Goal: Task Accomplishment & Management: Use online tool/utility

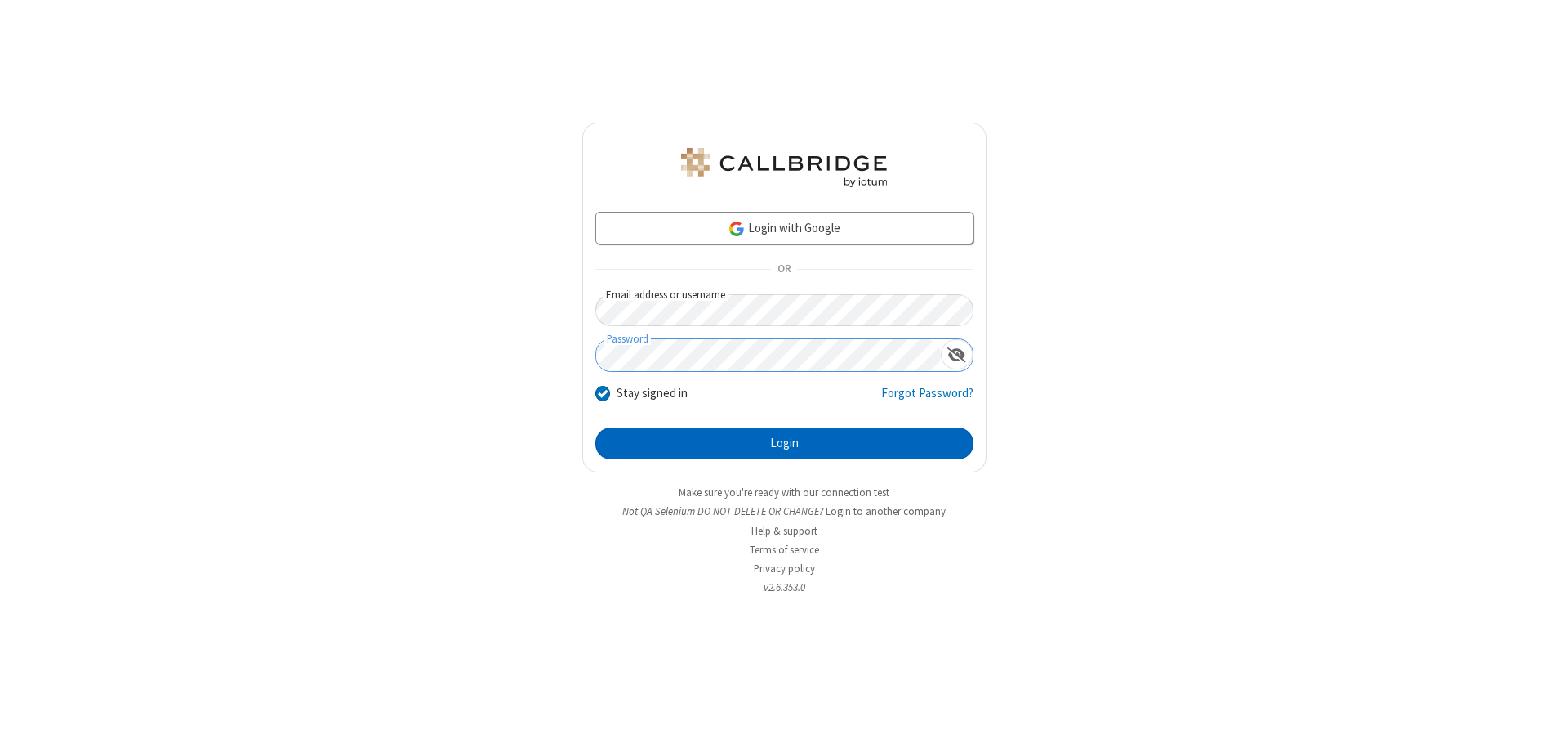
click at [784, 443] on button "Login" at bounding box center [784, 443] width 379 height 32
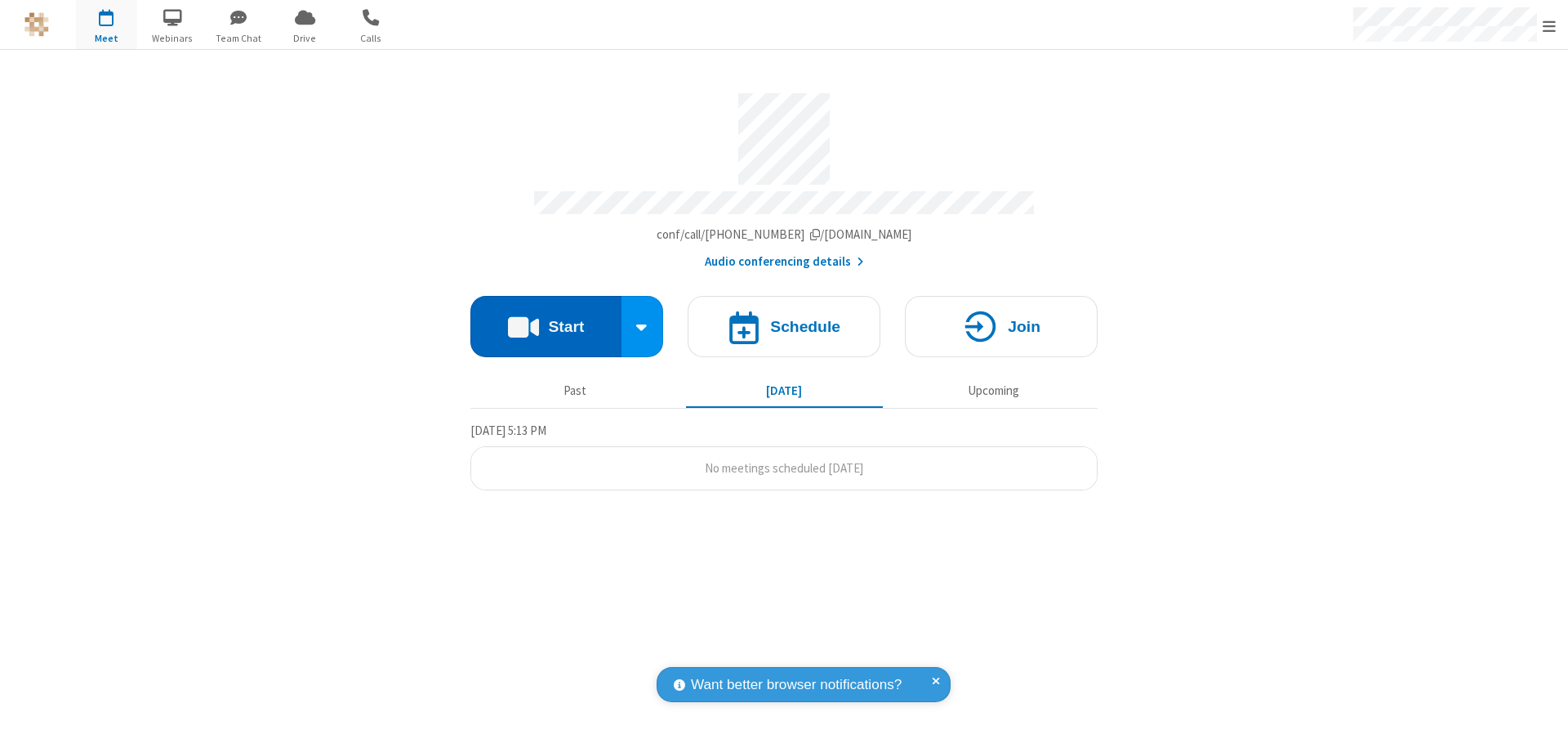
click at [545, 320] on button "Start" at bounding box center [545, 326] width 151 height 61
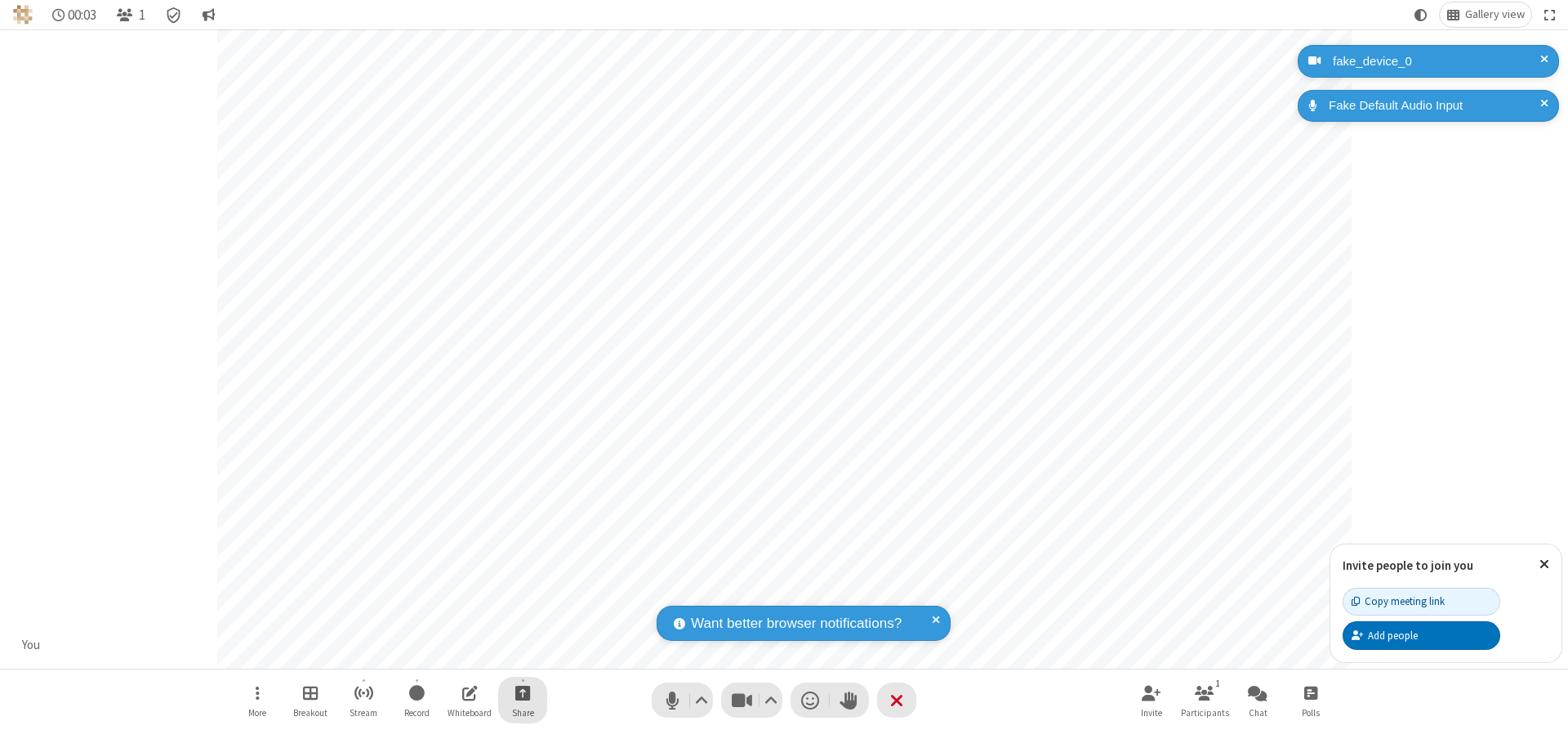
click at [523, 692] on span "Start sharing" at bounding box center [523, 692] width 16 height 20
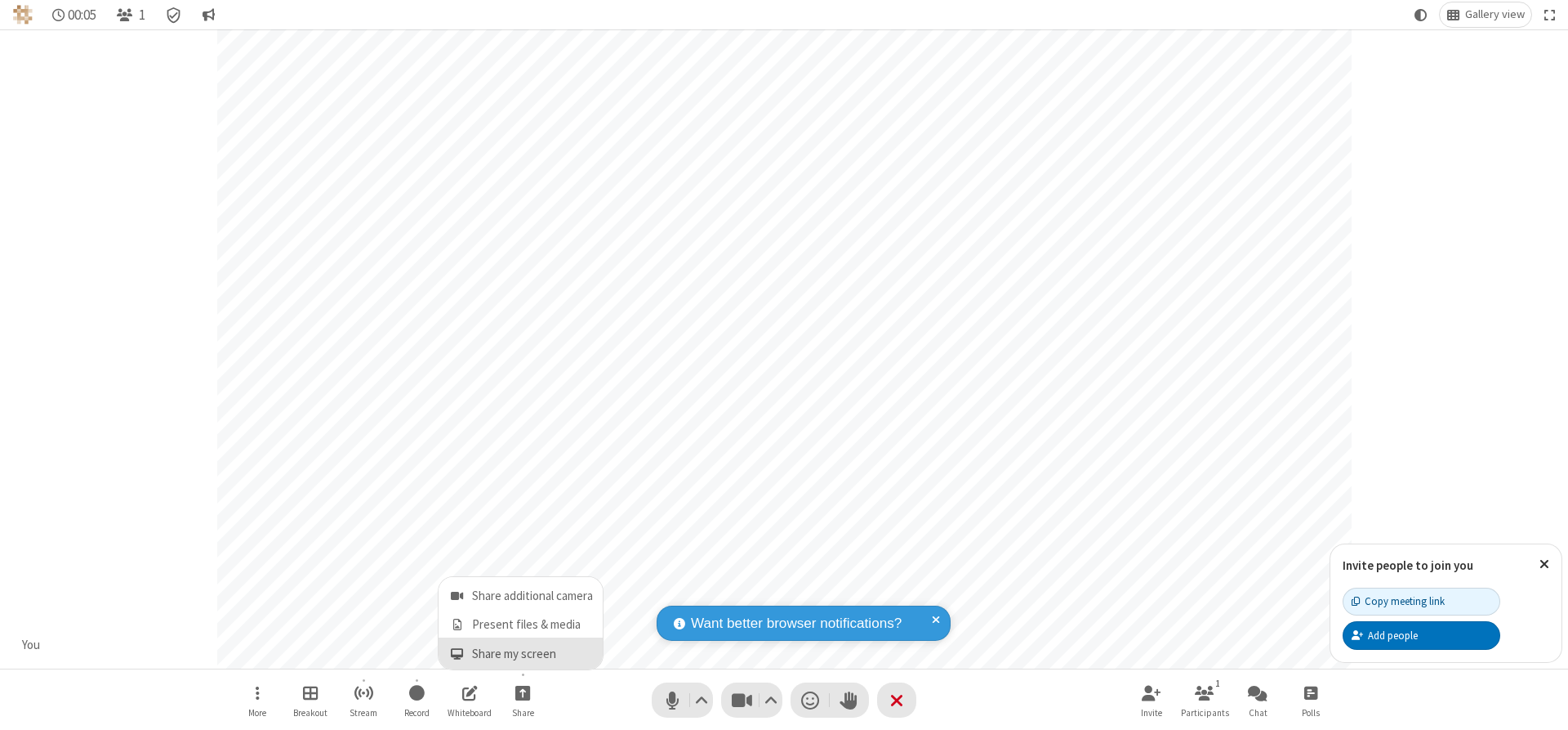
click at [457, 653] on span "Share my screen" at bounding box center [457, 654] width 19 height 14
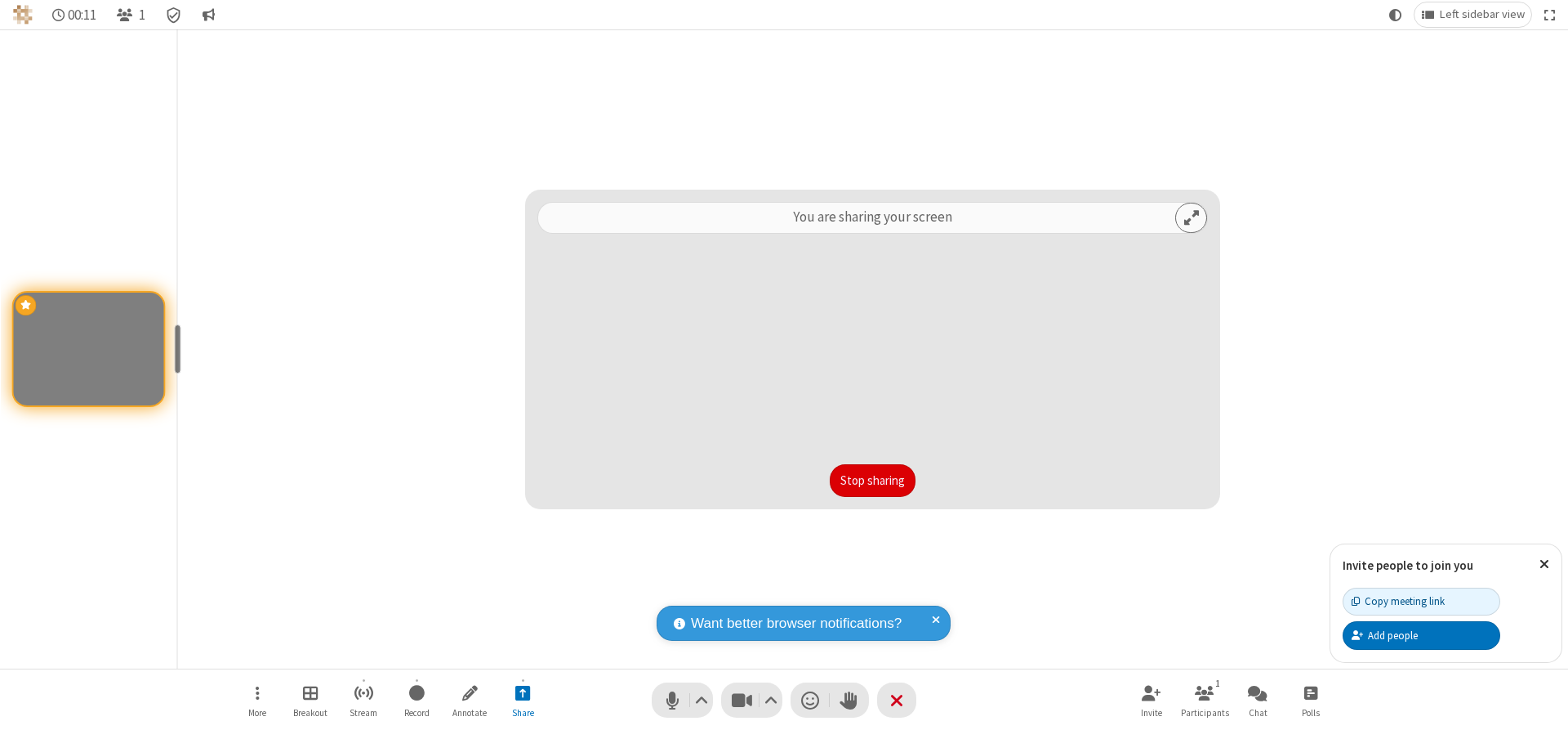
click at [872, 479] on button "Stop sharing" at bounding box center [873, 479] width 86 height 32
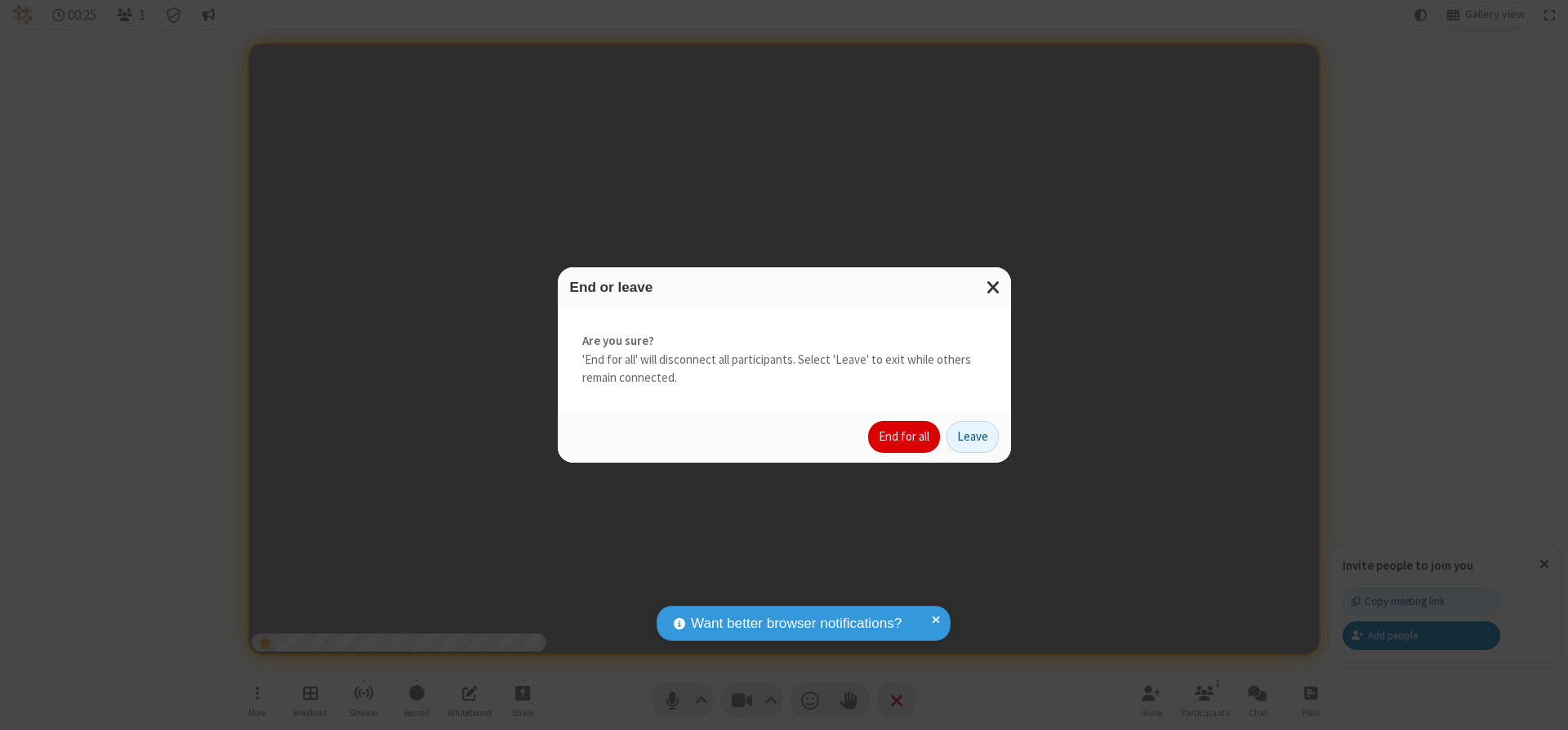
click at [905, 436] on button "End for all" at bounding box center [905, 436] width 72 height 32
